Goal: Obtain resource: Obtain resource

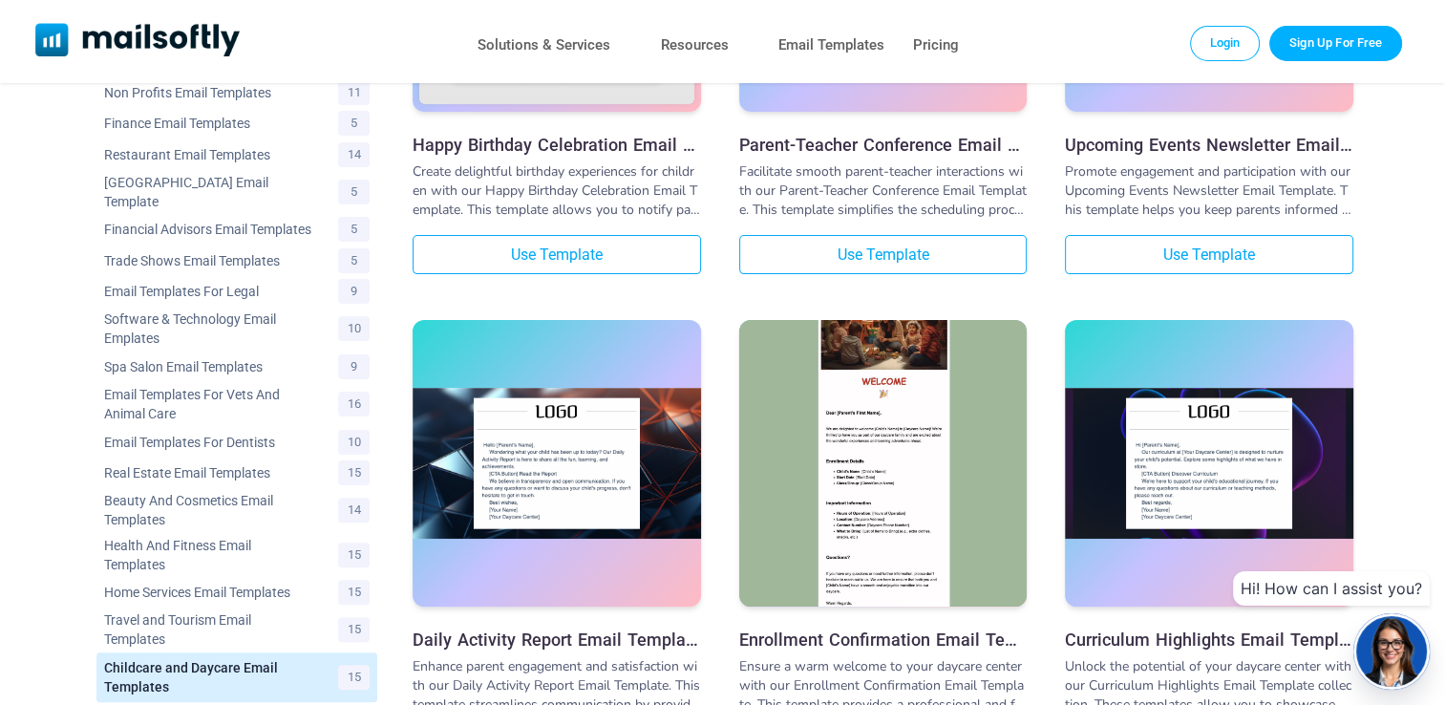
scroll to position [409, 0]
click at [558, 652] on div "Daily Activity Report Email Template Enhance parent engagement and satisfaction…" at bounding box center [557, 544] width 289 height 449
